Goal: Find contact information: Find contact information

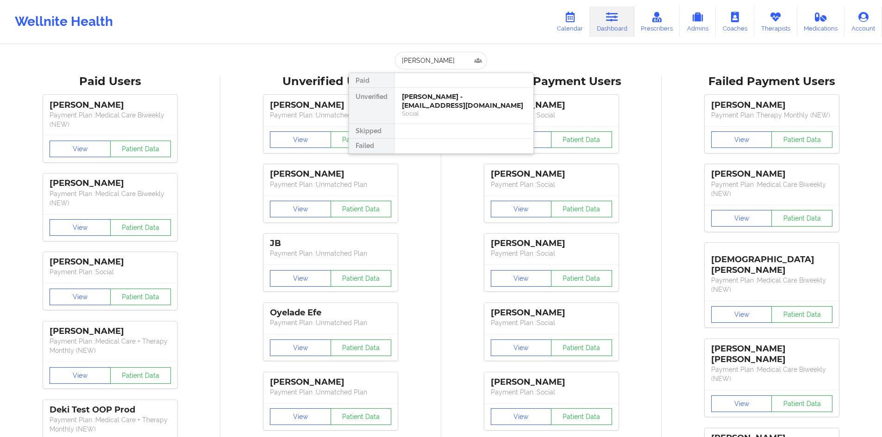
click at [445, 103] on div "[PERSON_NAME] - [EMAIL_ADDRESS][DOMAIN_NAME]" at bounding box center [464, 101] width 124 height 17
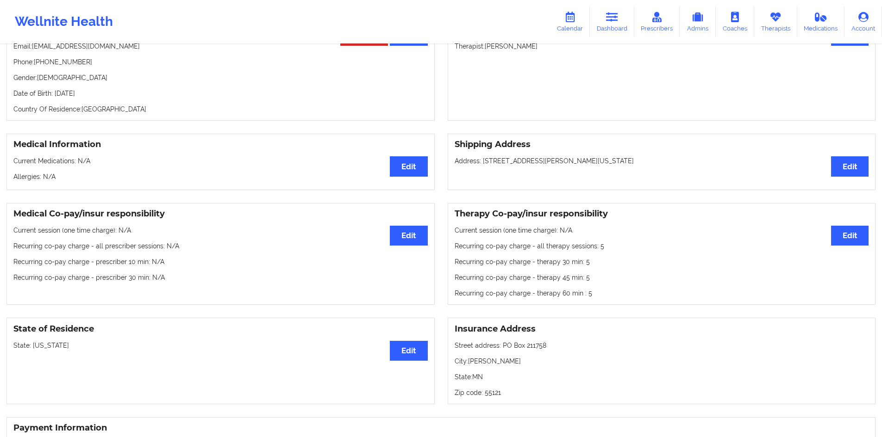
scroll to position [77, 0]
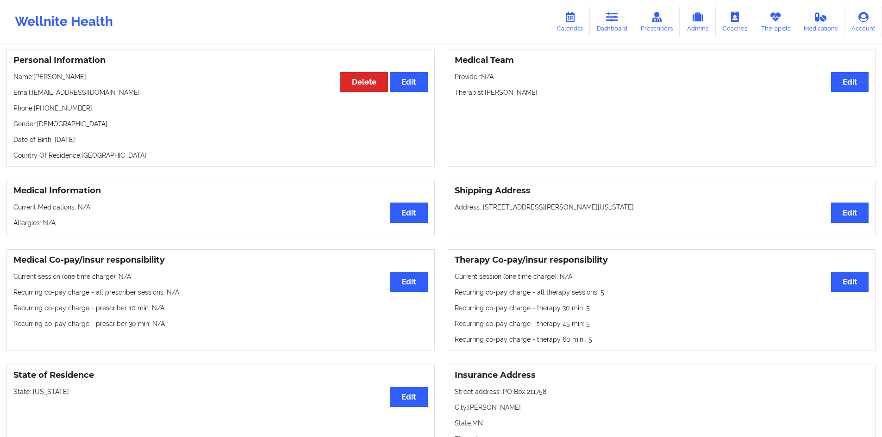
click at [81, 112] on p "Phone: [PHONE_NUMBER]" at bounding box center [220, 108] width 414 height 9
click at [77, 112] on p "Phone: [PHONE_NUMBER]" at bounding box center [220, 108] width 414 height 9
click at [76, 112] on p "Phone: [PHONE_NUMBER]" at bounding box center [220, 108] width 414 height 9
copy p "1129"
click at [122, 113] on p "Phone: [PHONE_NUMBER]" at bounding box center [220, 108] width 414 height 9
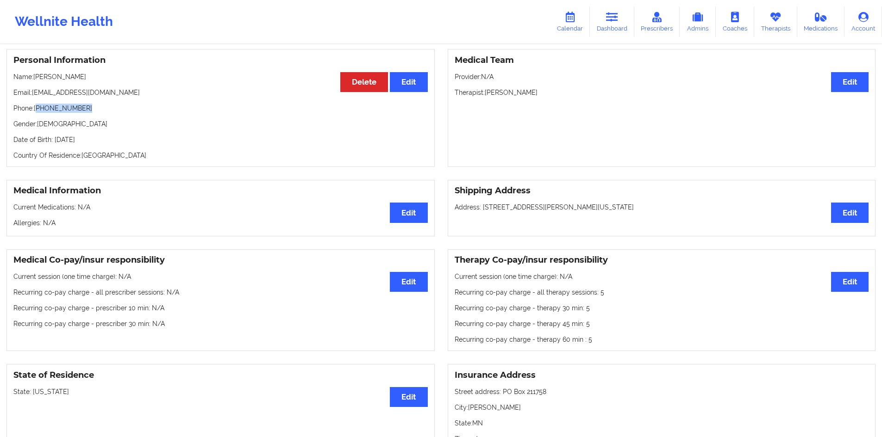
drag, startPoint x: 99, startPoint y: 110, endPoint x: 38, endPoint y: 109, distance: 60.7
click at [38, 109] on p "Phone: [PHONE_NUMBER]" at bounding box center [220, 108] width 414 height 9
click at [35, 112] on p "Phone: [PHONE_NUMBER]" at bounding box center [220, 108] width 414 height 9
drag, startPoint x: 35, startPoint y: 112, endPoint x: 76, endPoint y: 113, distance: 41.2
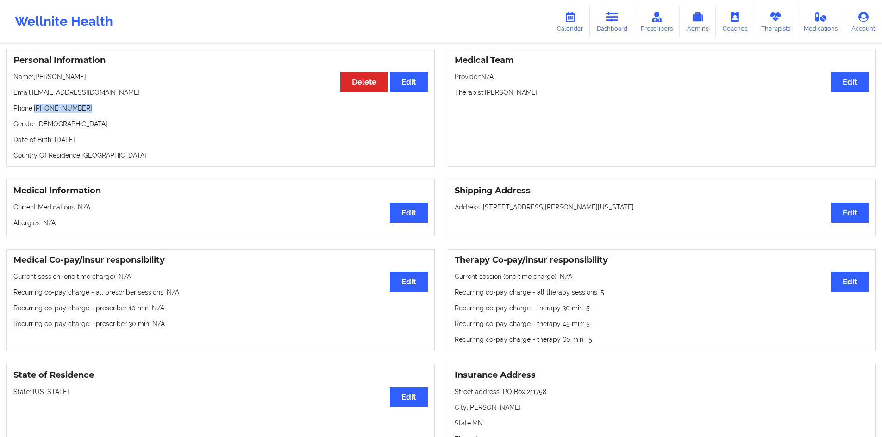
click at [76, 113] on p "Phone: [PHONE_NUMBER]" at bounding box center [220, 108] width 414 height 9
copy p "[PHONE_NUMBER]"
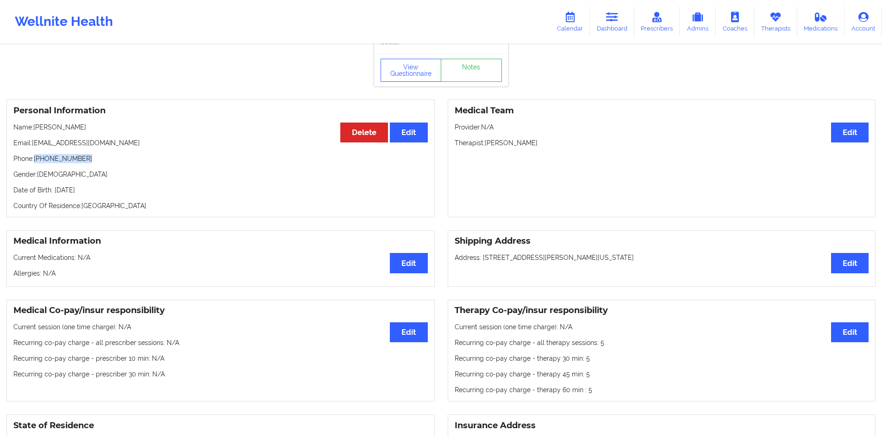
scroll to position [0, 0]
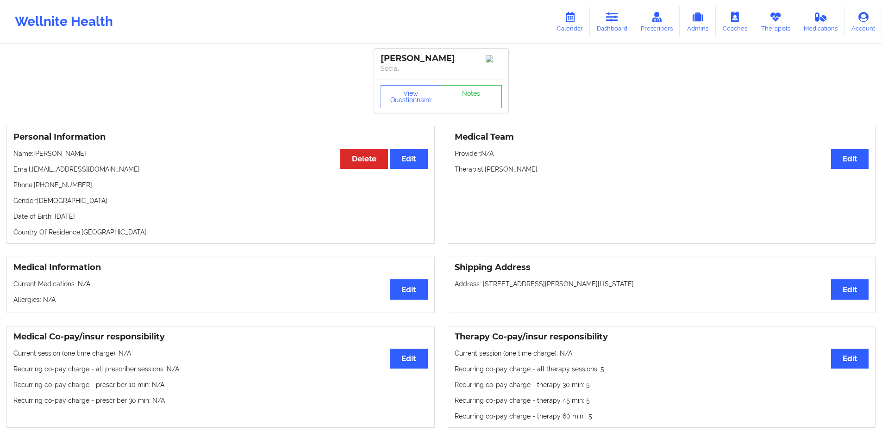
click at [75, 158] on p "Name: [PERSON_NAME]" at bounding box center [220, 153] width 414 height 9
drag, startPoint x: 75, startPoint y: 160, endPoint x: 43, endPoint y: 162, distance: 32.5
click at [44, 162] on div "Personal Information Edit Delete Name: [PERSON_NAME] Email: [EMAIL_ADDRESS][DOM…" at bounding box center [220, 185] width 428 height 118
click at [51, 156] on p "Name: [PERSON_NAME]" at bounding box center [220, 153] width 414 height 9
drag, startPoint x: 51, startPoint y: 156, endPoint x: 105, endPoint y: 154, distance: 53.3
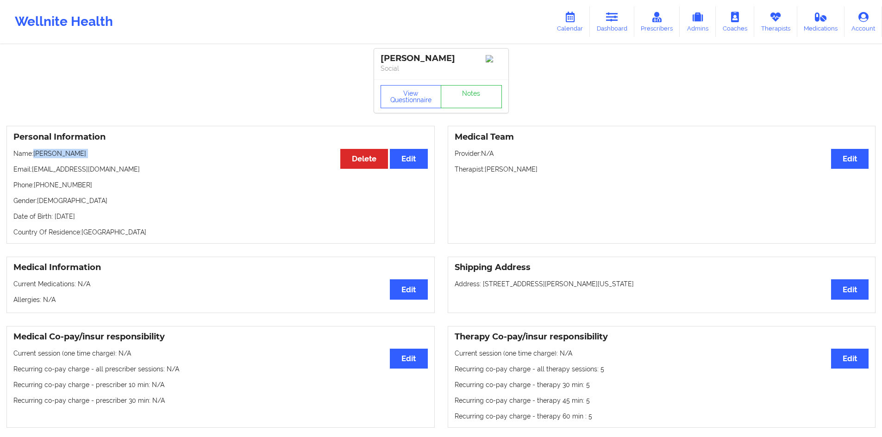
click at [105, 154] on p "Name: [PERSON_NAME]" at bounding box center [220, 153] width 414 height 9
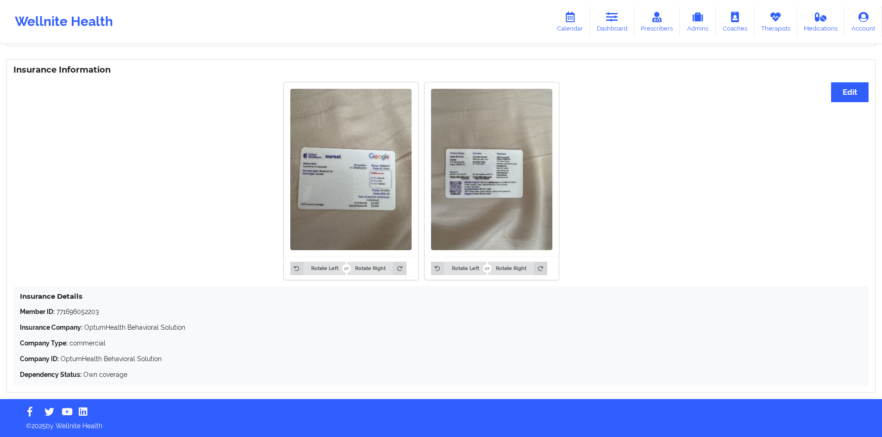
click at [322, 206] on img at bounding box center [350, 170] width 121 height 162
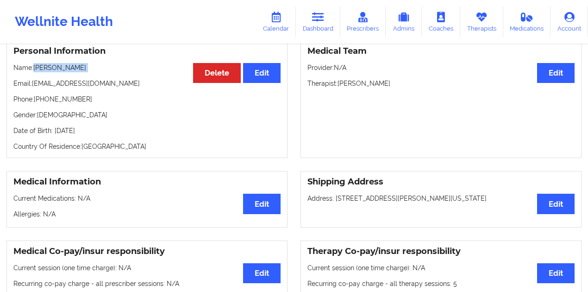
scroll to position [66, 0]
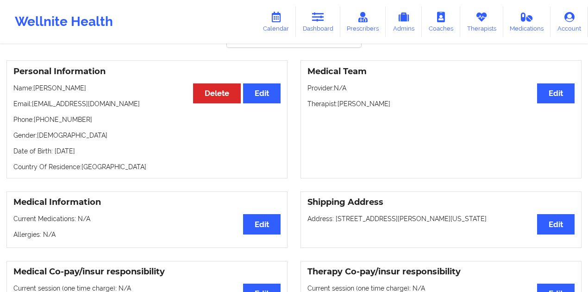
click at [87, 106] on p "Email: [EMAIL_ADDRESS][DOMAIN_NAME]" at bounding box center [146, 103] width 267 height 9
drag, startPoint x: 87, startPoint y: 106, endPoint x: 50, endPoint y: 106, distance: 36.1
click at [50, 106] on p "Email: [EMAIL_ADDRESS][DOMAIN_NAME]" at bounding box center [146, 103] width 267 height 9
copy p "[EMAIL_ADDRESS][DOMAIN_NAME]"
